Goal: Information Seeking & Learning: Understand process/instructions

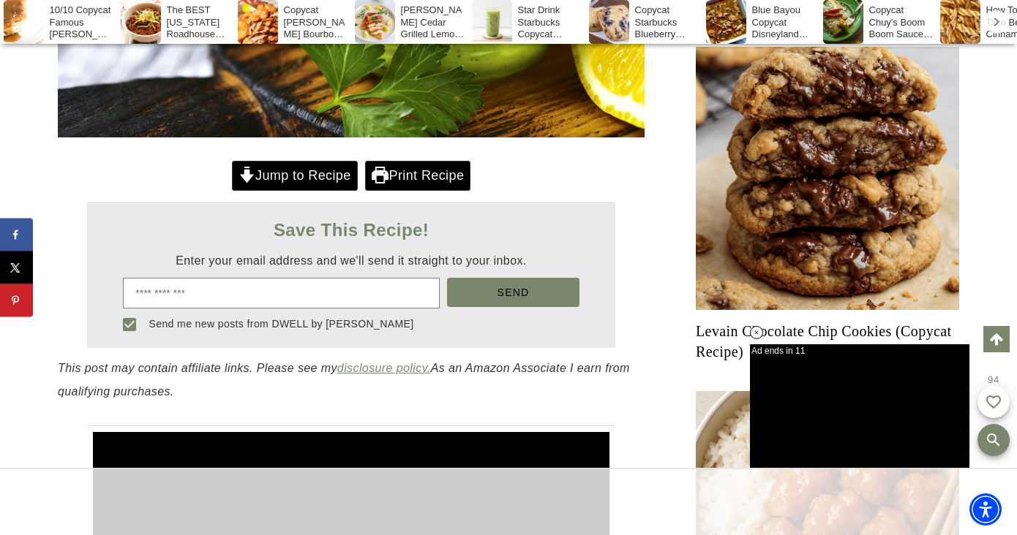
click at [310, 191] on link "Jump to Recipe" at bounding box center [295, 176] width 126 height 30
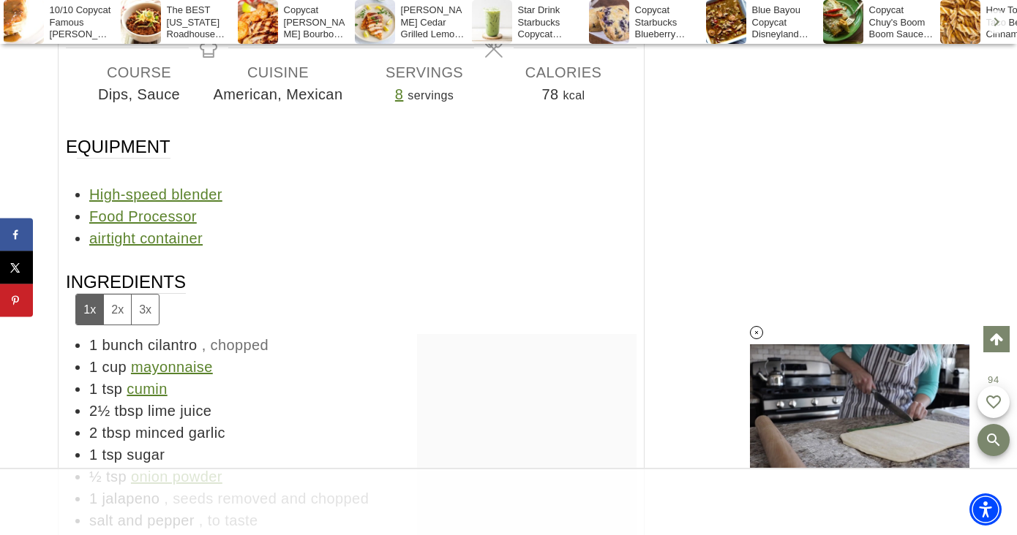
scroll to position [7612, 0]
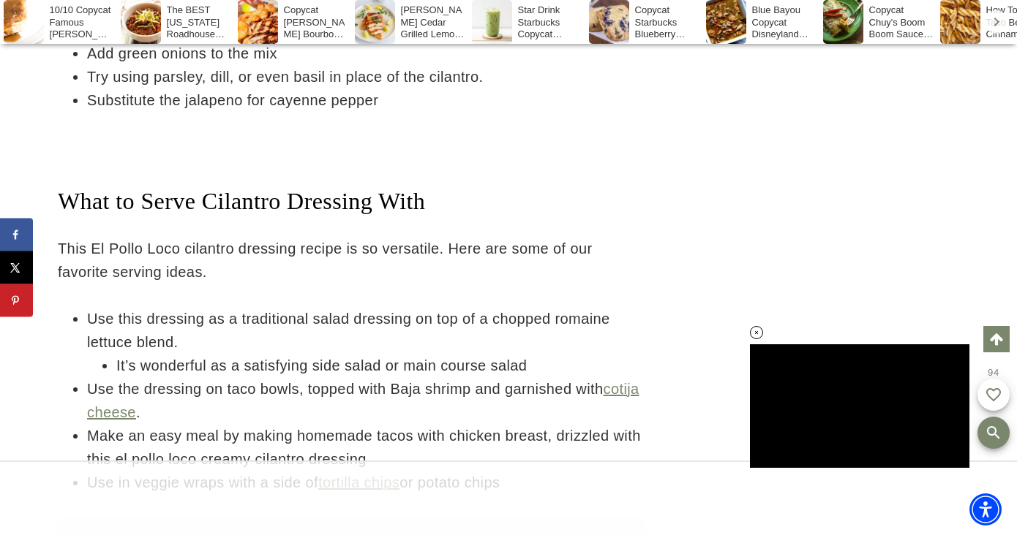
scroll to position [265, 0]
